Goal: Check status: Check status

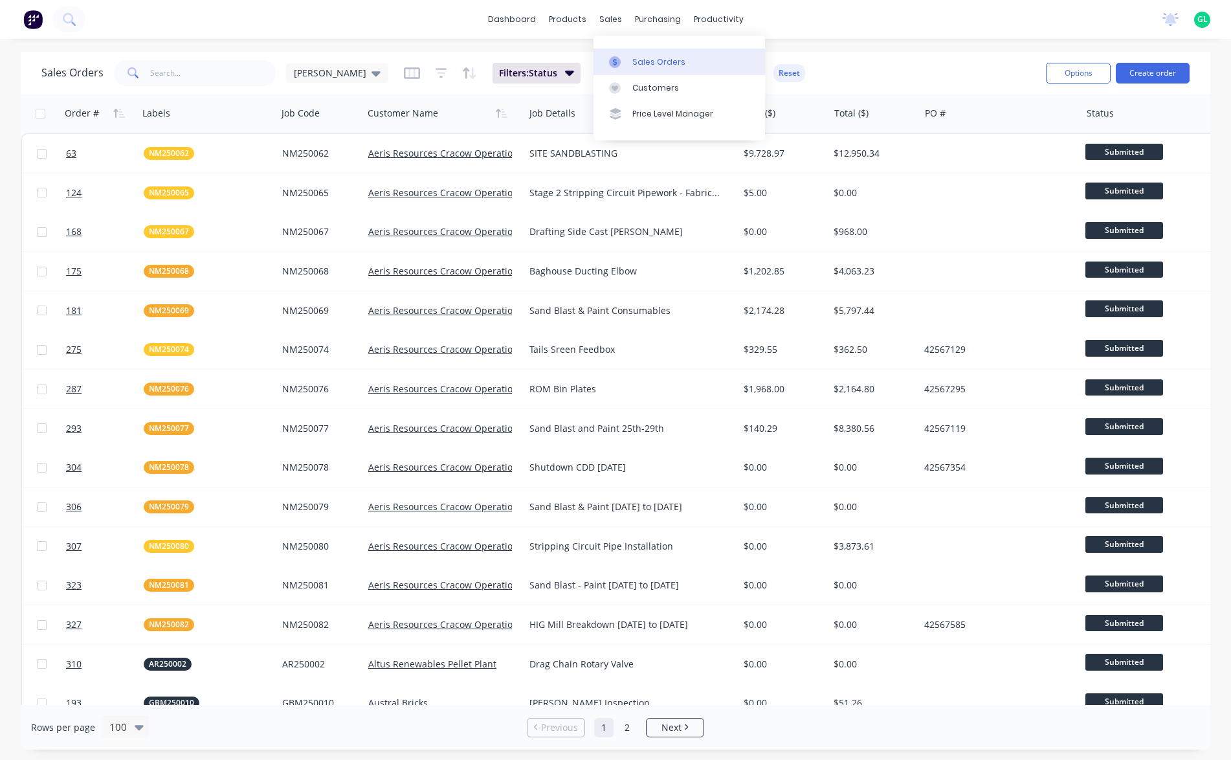
click at [653, 62] on div "Sales Orders" at bounding box center [658, 62] width 53 height 12
click at [165, 70] on input "text" at bounding box center [213, 73] width 126 height 26
drag, startPoint x: 161, startPoint y: 72, endPoint x: 143, endPoint y: 72, distance: 18.1
click at [143, 72] on div "nm" at bounding box center [195, 73] width 162 height 26
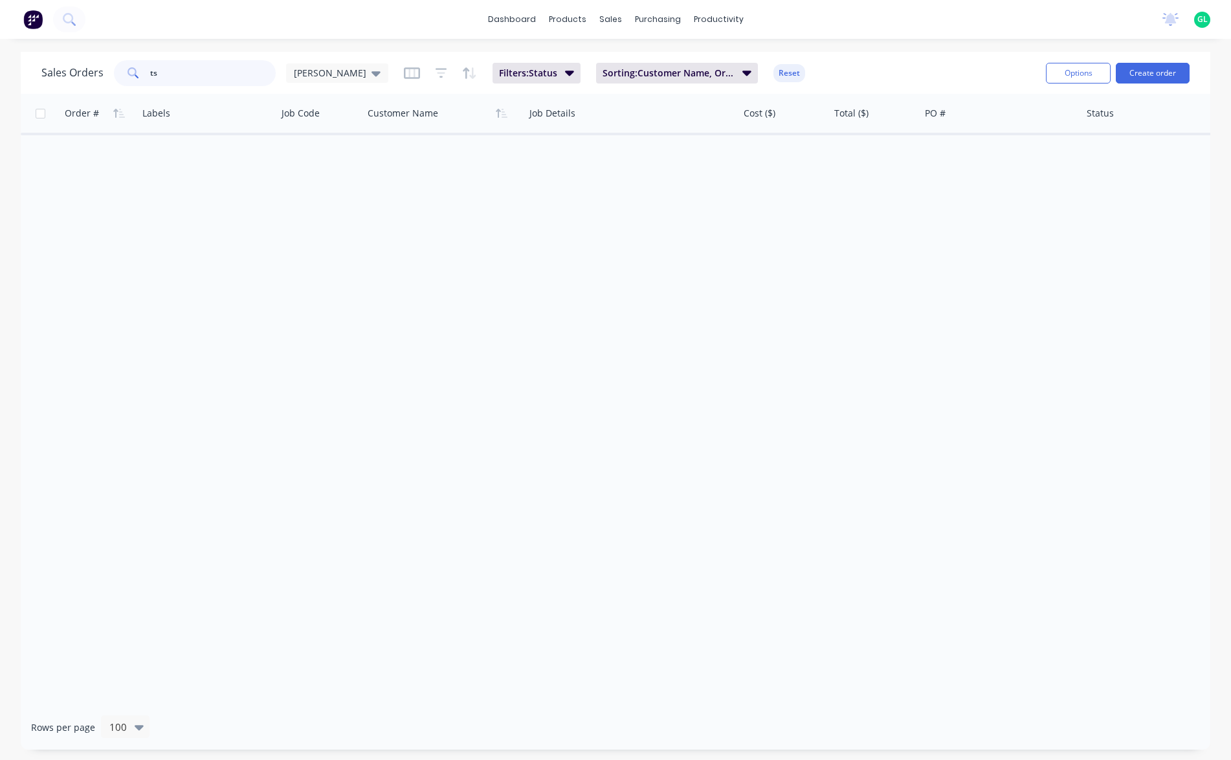
type input "t"
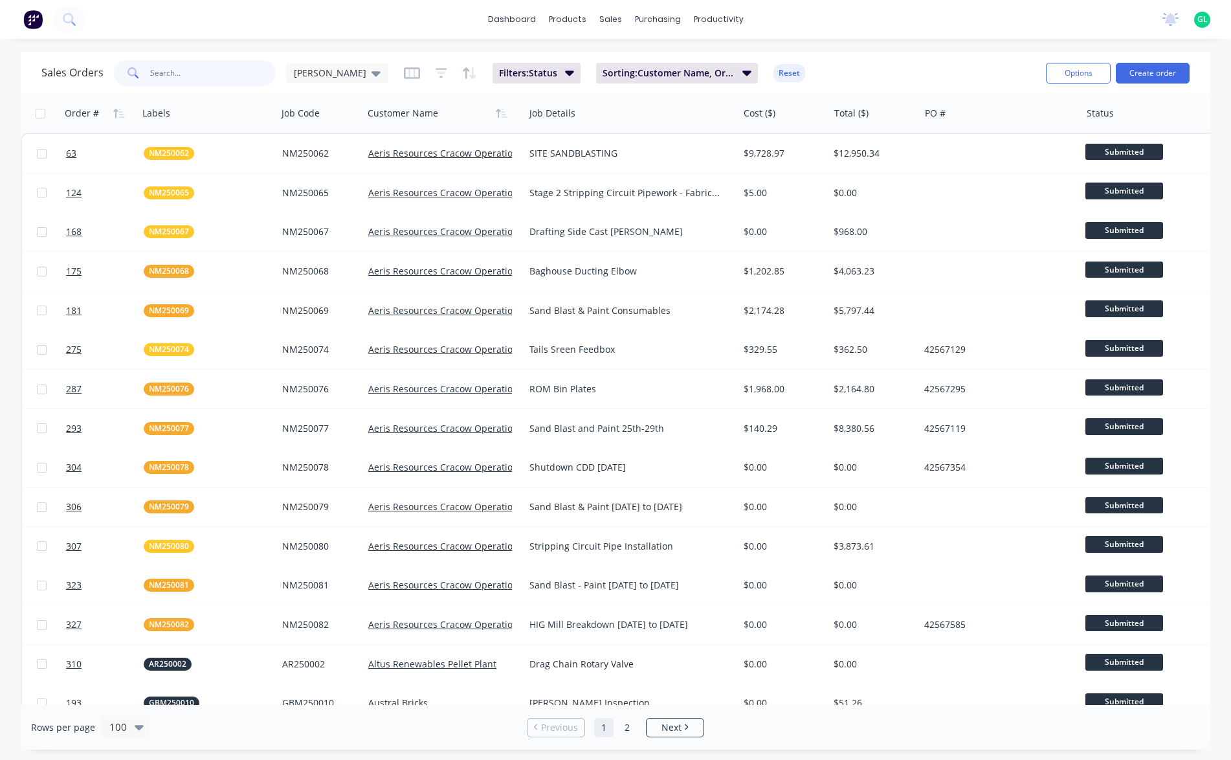
click at [187, 71] on input "text" at bounding box center [213, 73] width 126 height 26
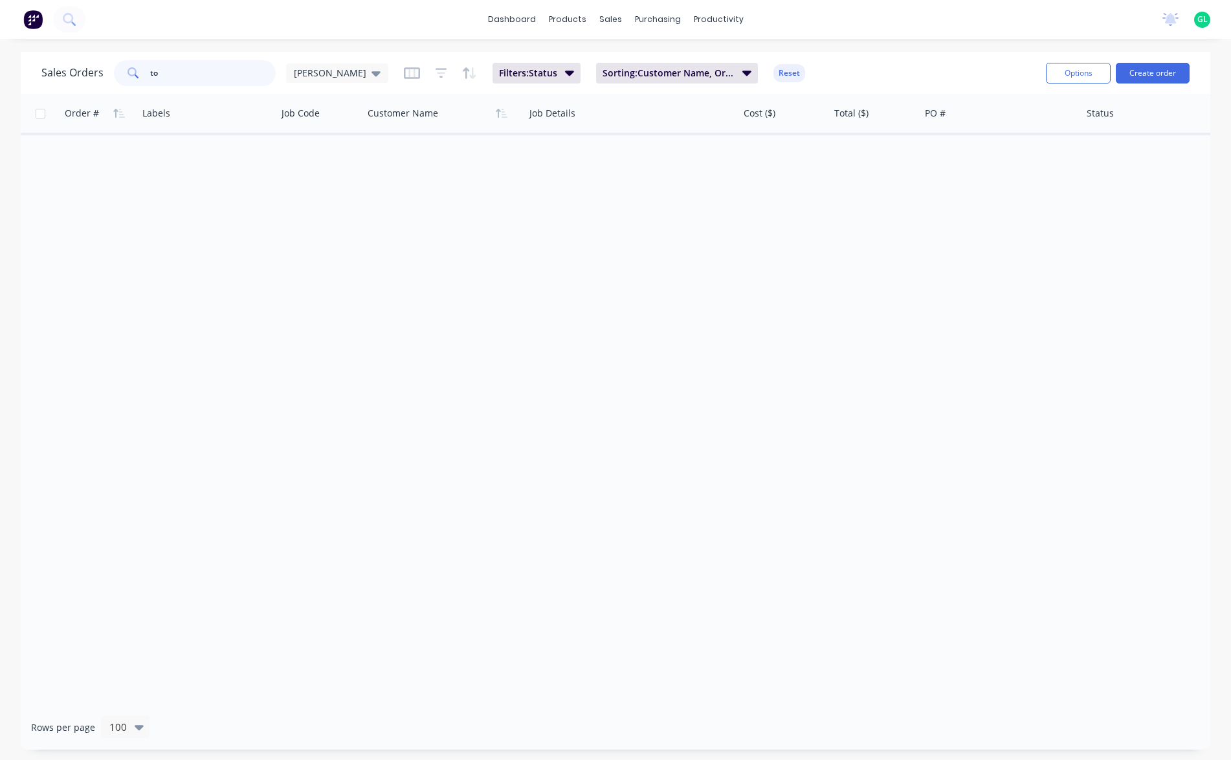
type input "t"
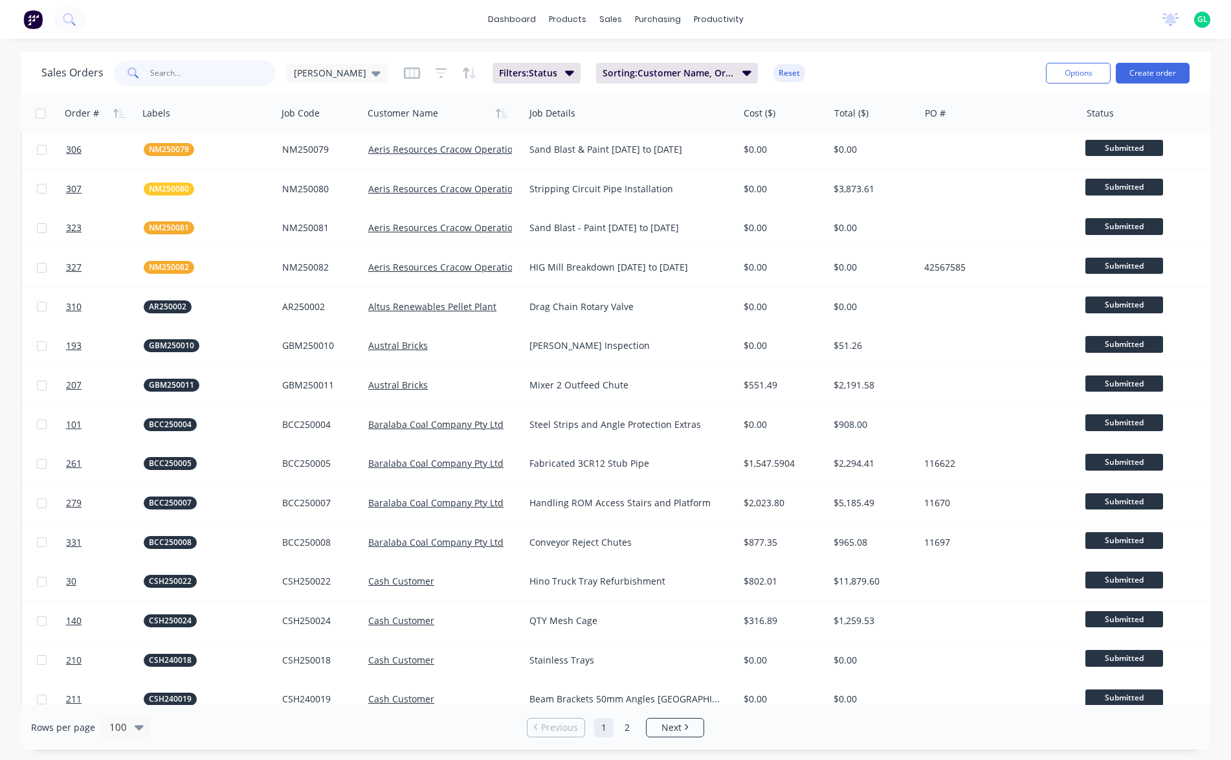
scroll to position [388, 0]
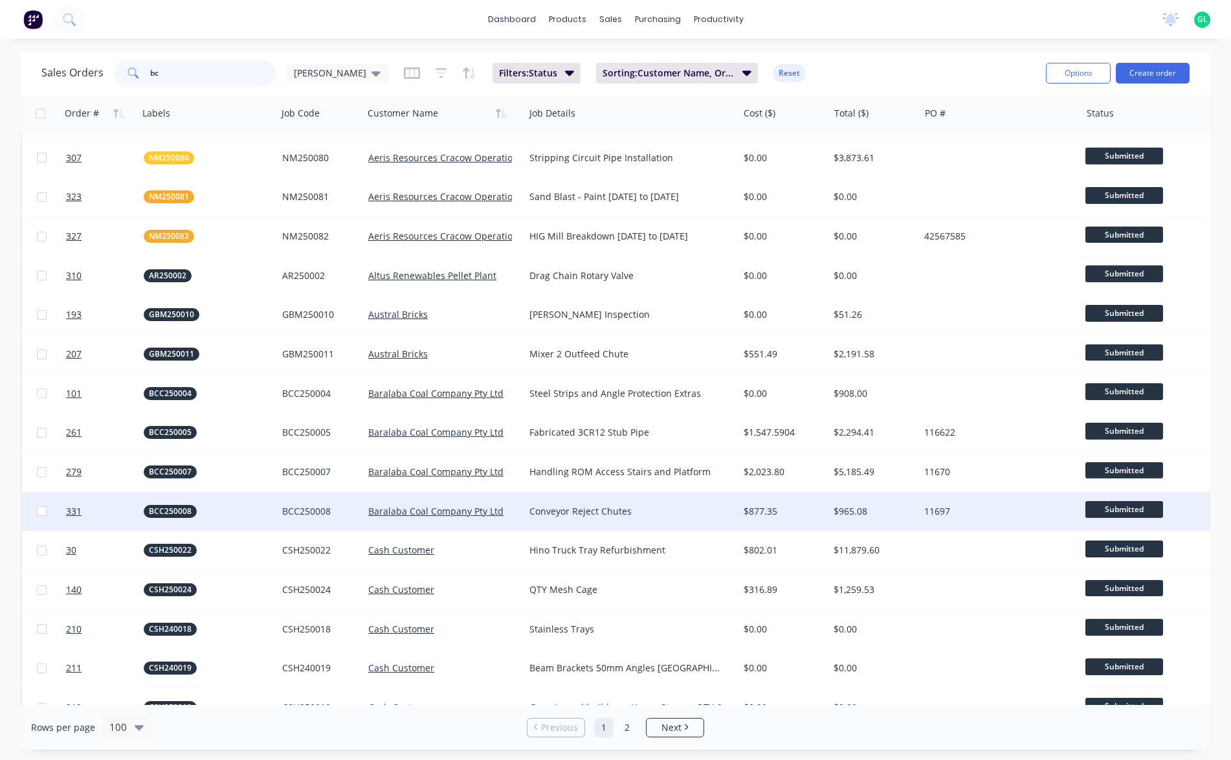
type input "bcc"
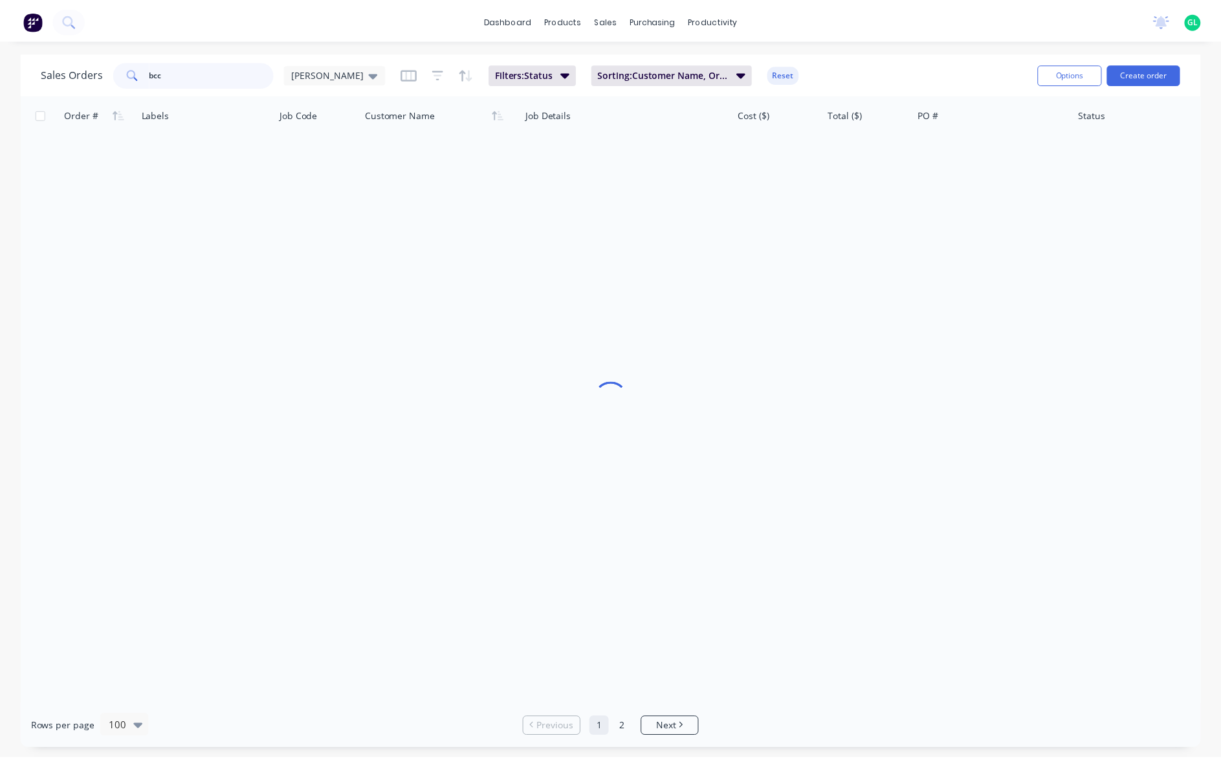
scroll to position [0, 0]
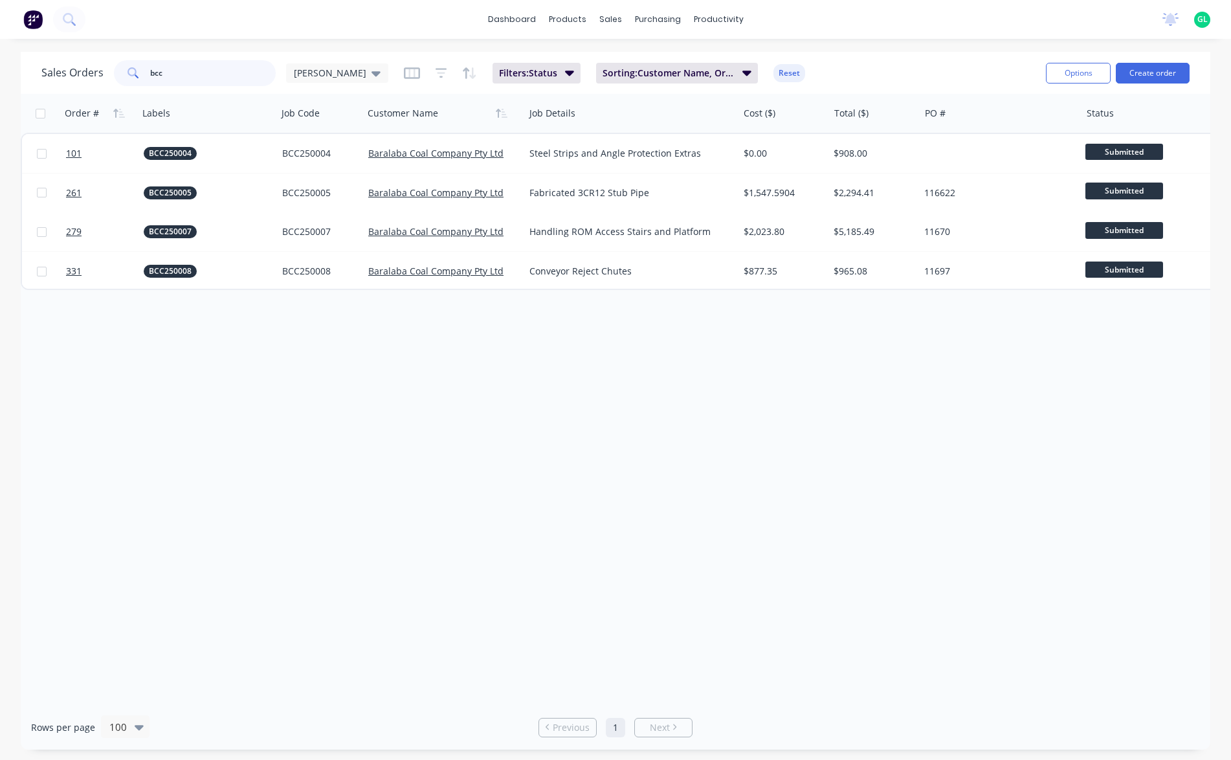
click at [135, 72] on div "bcc" at bounding box center [195, 73] width 162 height 26
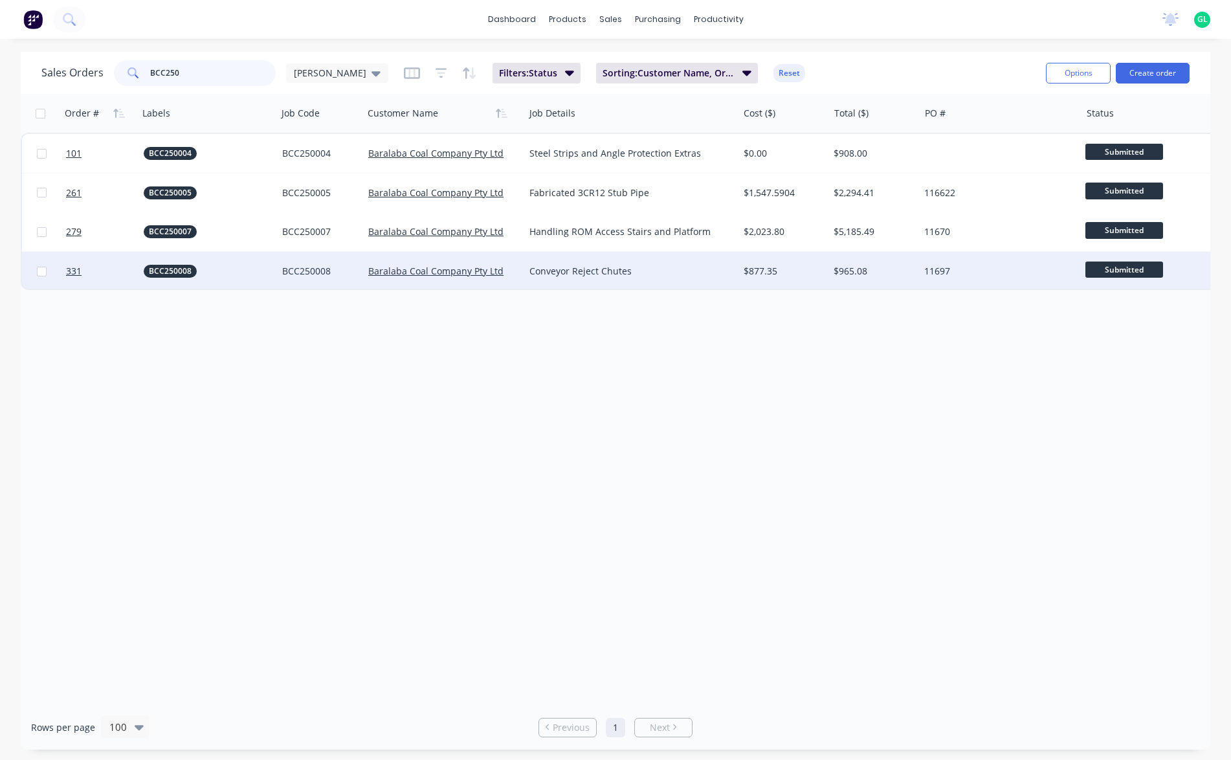
type input "BCC250"
click at [214, 274] on div "BCC250008" at bounding box center [205, 271] width 122 height 13
click at [616, 271] on div "Conveyor Reject Chutes" at bounding box center [625, 271] width 193 height 13
click at [241, 269] on div "BCC250008" at bounding box center [205, 271] width 122 height 13
click at [110, 269] on link "331" at bounding box center [105, 271] width 78 height 39
